Goal: Complete application form

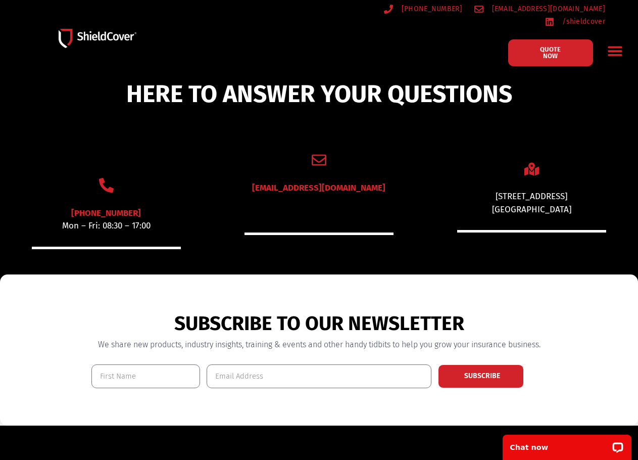
click at [612, 43] on icon "Menu Toggle" at bounding box center [615, 51] width 16 height 16
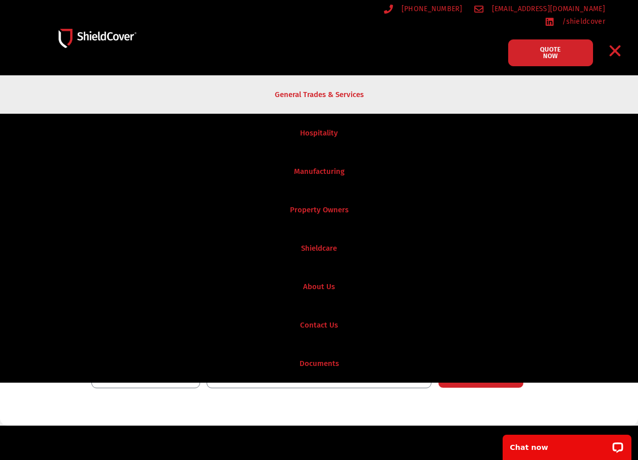
click at [324, 84] on link "General Trades & Services" at bounding box center [319, 94] width 638 height 38
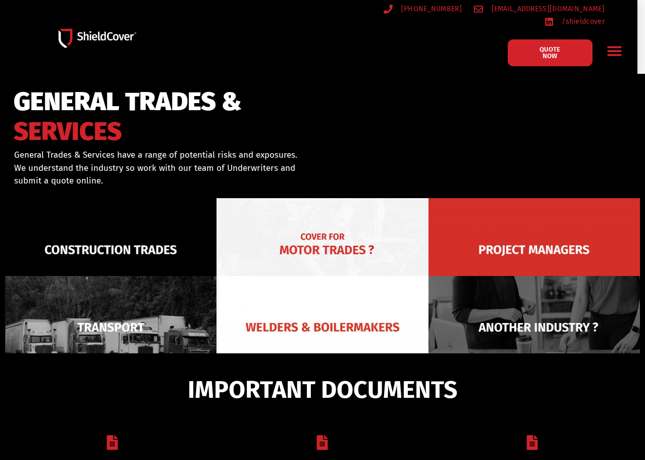
click at [346, 235] on img at bounding box center [323, 249] width 212 height 103
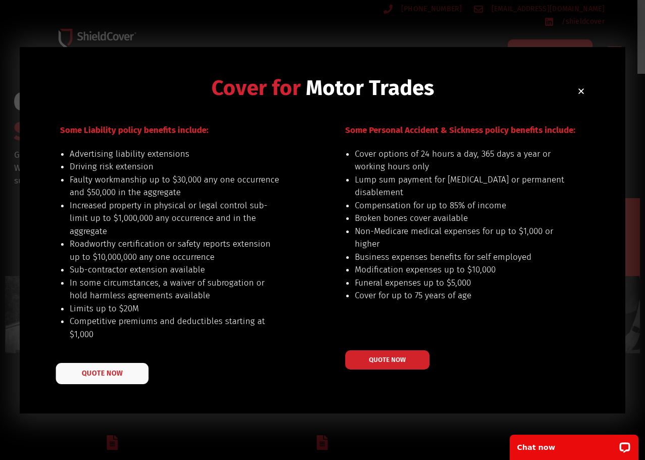
click at [102, 375] on span "QUOTE NOW" at bounding box center [102, 372] width 40 height 7
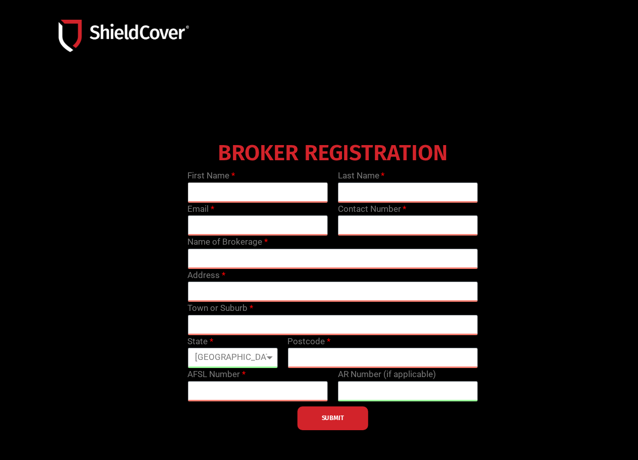
click at [254, 192] on input "text" at bounding box center [257, 192] width 140 height 20
type input "[PERSON_NAME]"
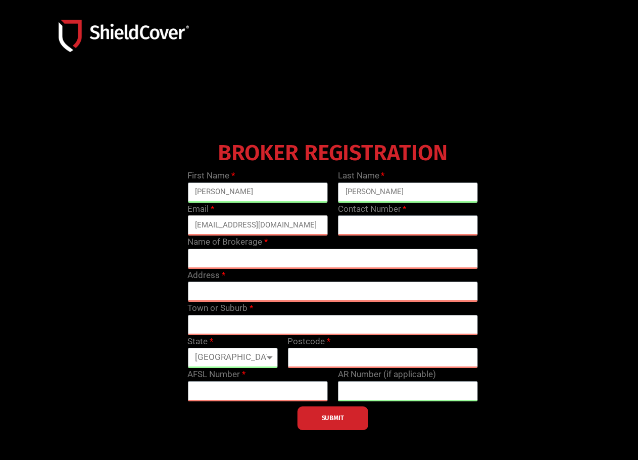
type input "[EMAIL_ADDRESS][DOMAIN_NAME]"
type input "0756880973"
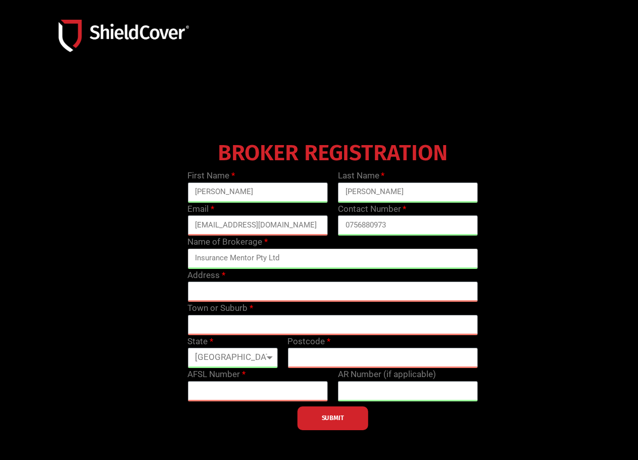
type input "Insurance Mentor Pty Ltd"
paste input "[STREET_ADDRESS]"
type input "[GEOGRAPHIC_DATA][STREET_ADDRESS]"
paste input ", Broadbeach QLD 4218"
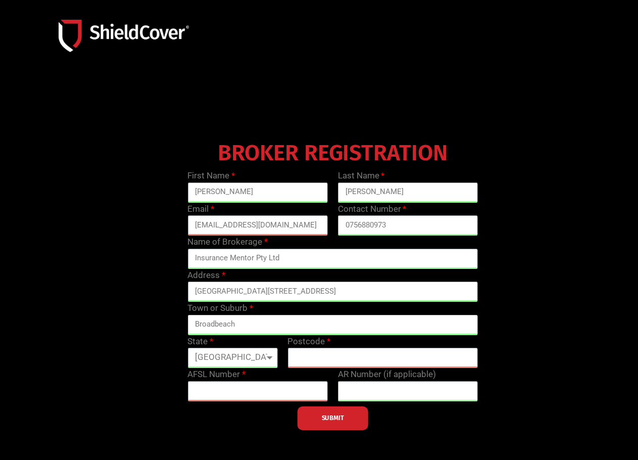
type input "Broadbeach"
click at [324, 356] on input "text" at bounding box center [382, 357] width 190 height 20
type input "4218"
click at [226, 391] on input "text" at bounding box center [257, 391] width 140 height 20
paste input "460382"
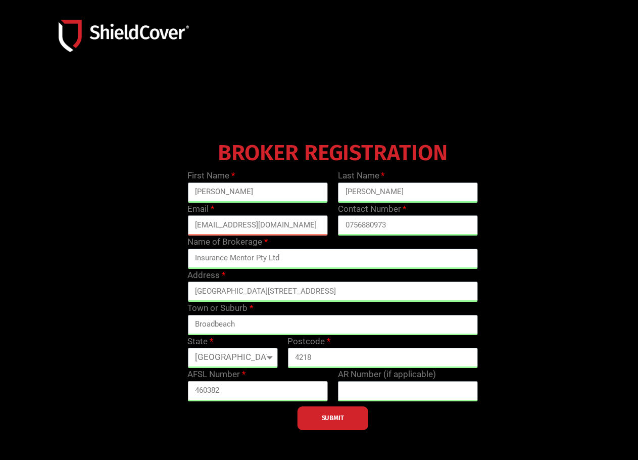
type input "460382"
drag, startPoint x: 364, startPoint y: 392, endPoint x: 6, endPoint y: 406, distance: 358.3
click at [363, 392] on input "text" at bounding box center [408, 391] width 140 height 20
click at [340, 417] on span "SUBMIT" at bounding box center [333, 418] width 22 height 2
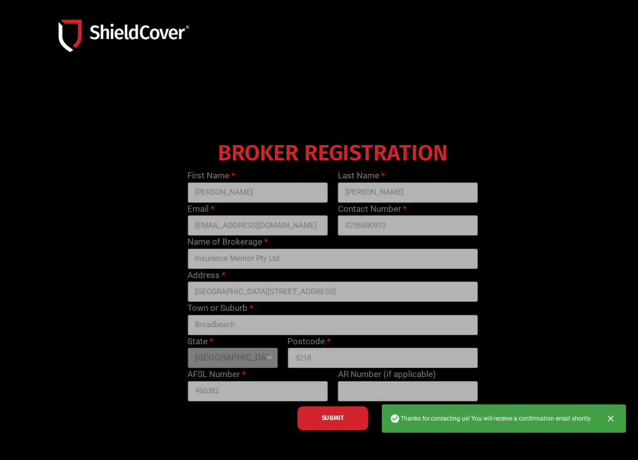
click at [612, 415] on icon "Close" at bounding box center [610, 418] width 10 height 10
